Goal: Book appointment/travel/reservation

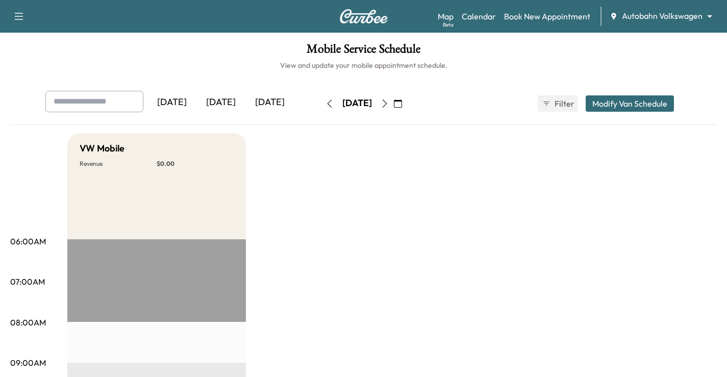
scroll to position [124, 0]
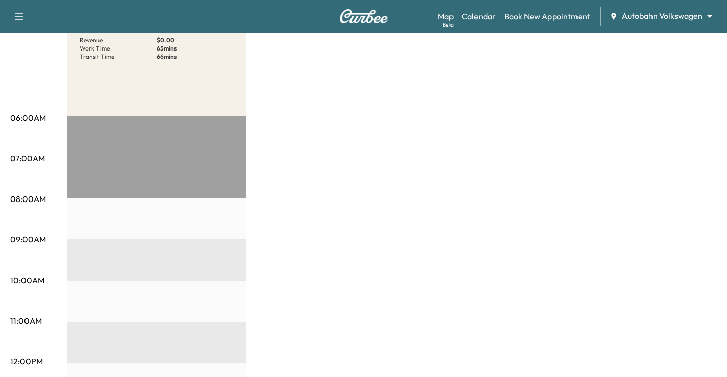
click at [671, 14] on body "Support Log Out Map Beta Calendar Book New Appointment Autobahn Volkswagen ****…" at bounding box center [363, 64] width 727 height 377
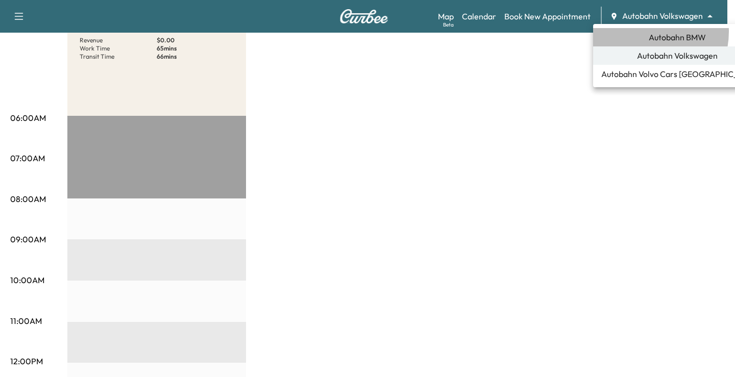
click at [649, 32] on span "Autobahn BMW" at bounding box center [677, 37] width 57 height 12
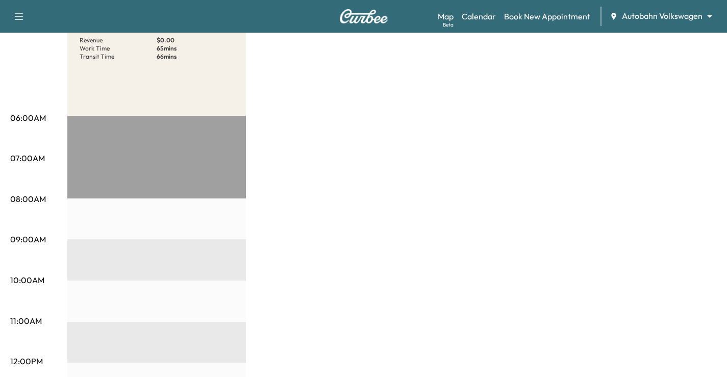
scroll to position [0, 0]
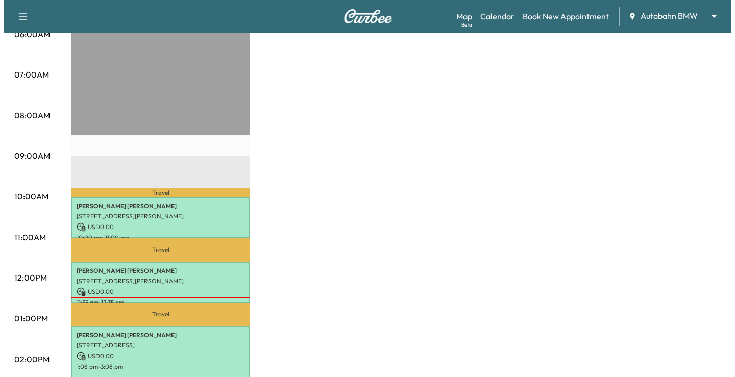
scroll to position [255, 0]
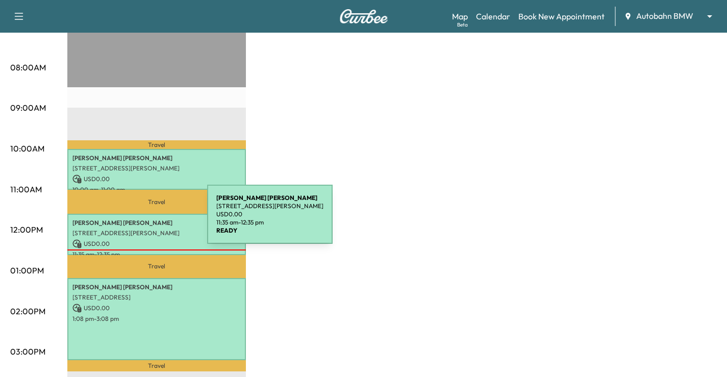
click at [131, 220] on p "[PERSON_NAME]" at bounding box center [156, 223] width 168 height 8
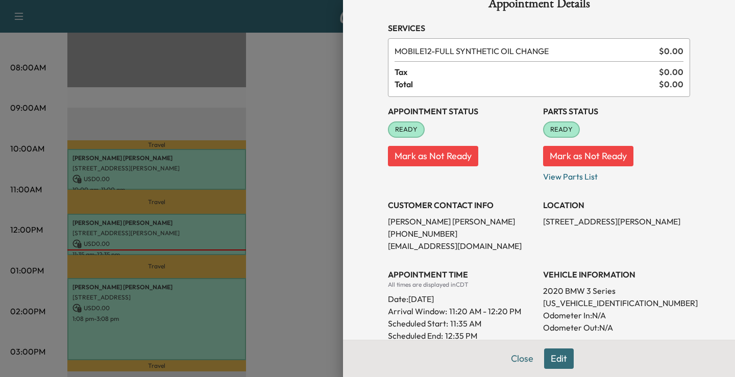
scroll to position [0, 0]
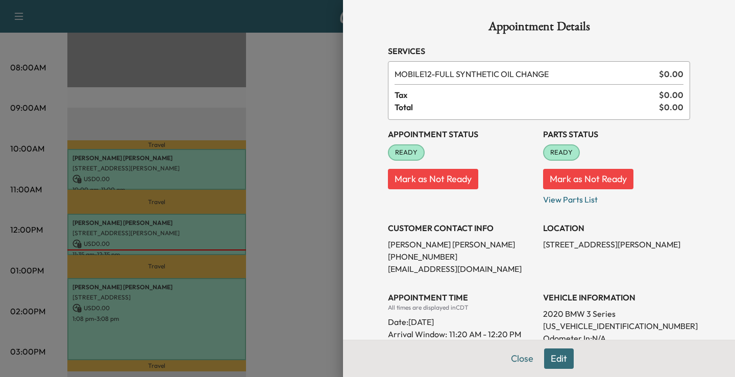
click at [157, 296] on div at bounding box center [367, 188] width 735 height 377
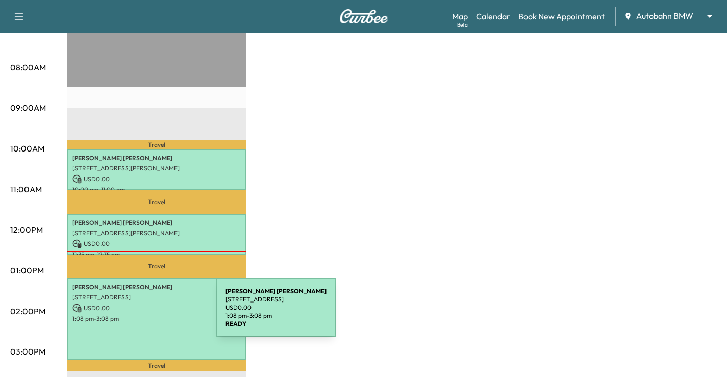
click at [140, 315] on p "1:08 pm - 3:08 pm" at bounding box center [156, 319] width 168 height 8
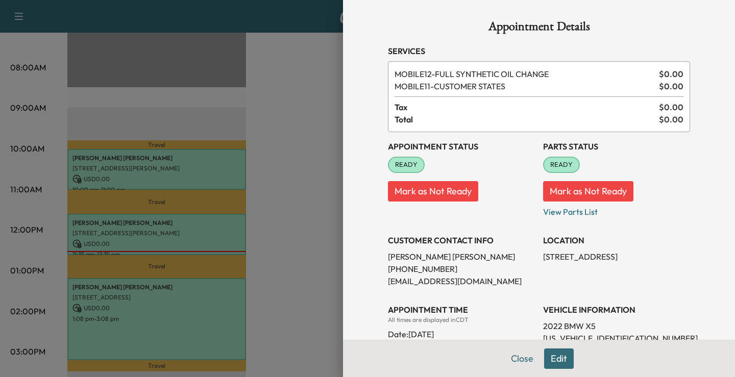
click at [155, 157] on div at bounding box center [367, 188] width 735 height 377
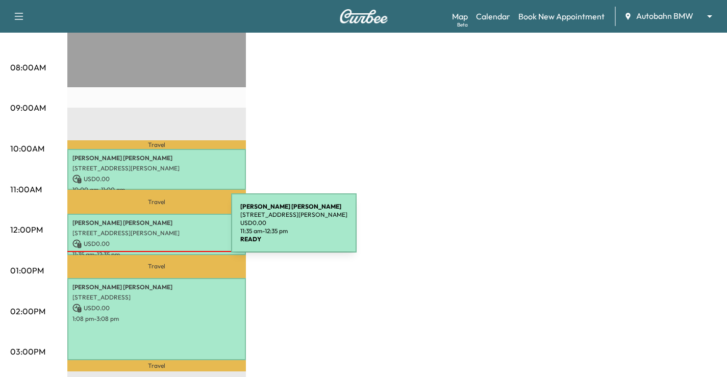
click at [155, 229] on p "[STREET_ADDRESS][PERSON_NAME]" at bounding box center [156, 233] width 168 height 8
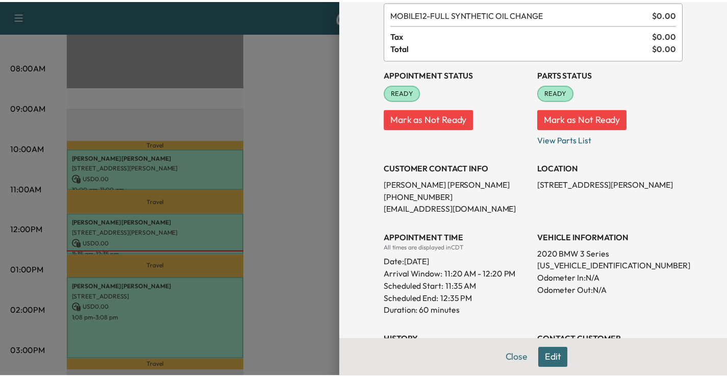
scroll to position [102, 0]
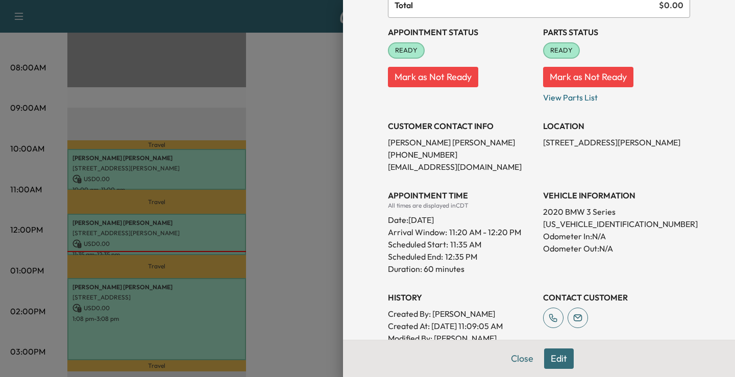
click at [281, 178] on div at bounding box center [367, 188] width 735 height 377
